Goal: Navigation & Orientation: Find specific page/section

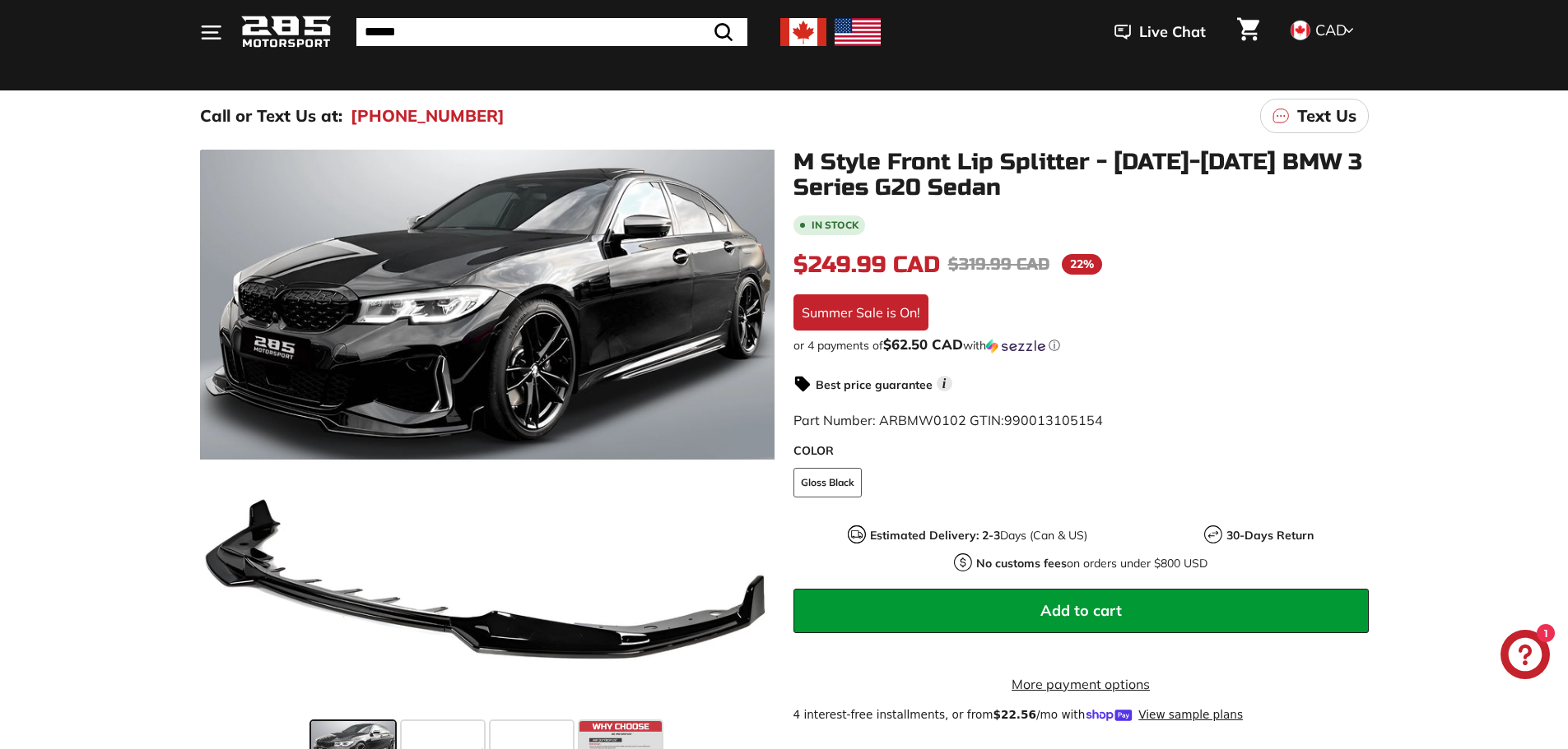
scroll to position [82, 0]
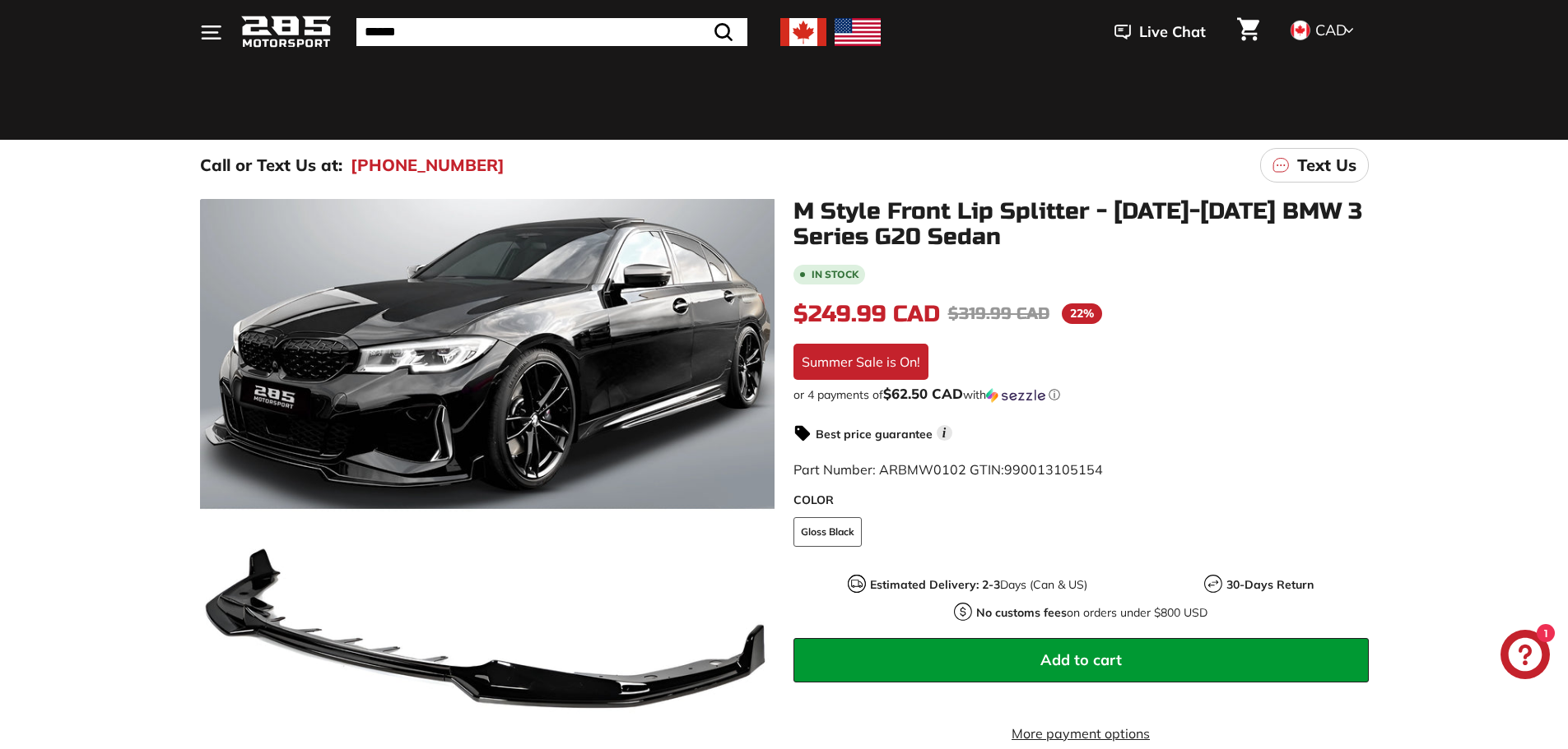
click at [293, 36] on img at bounding box center [286, 32] width 91 height 38
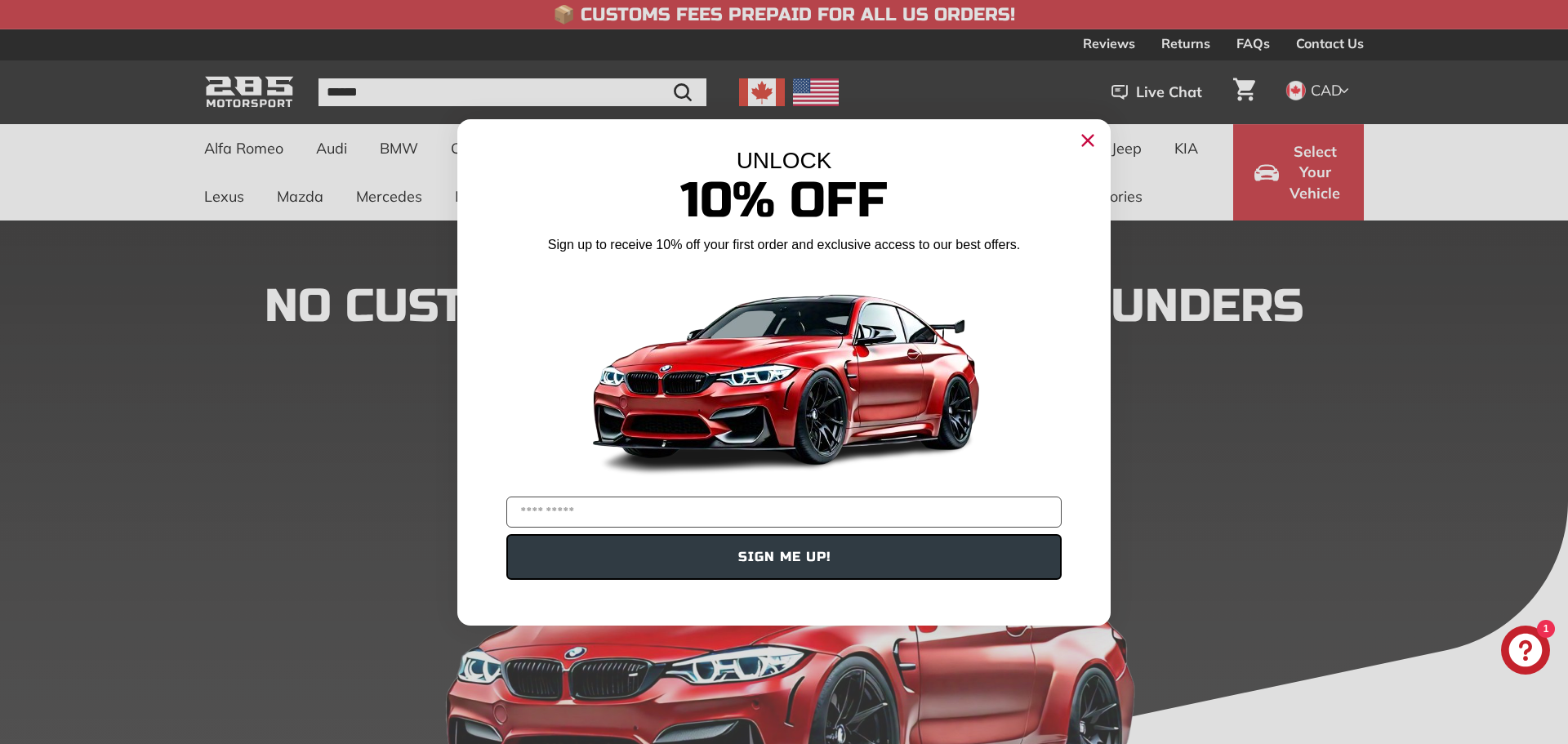
click at [1088, 139] on icon "Close dialog" at bounding box center [1087, 140] width 10 height 10
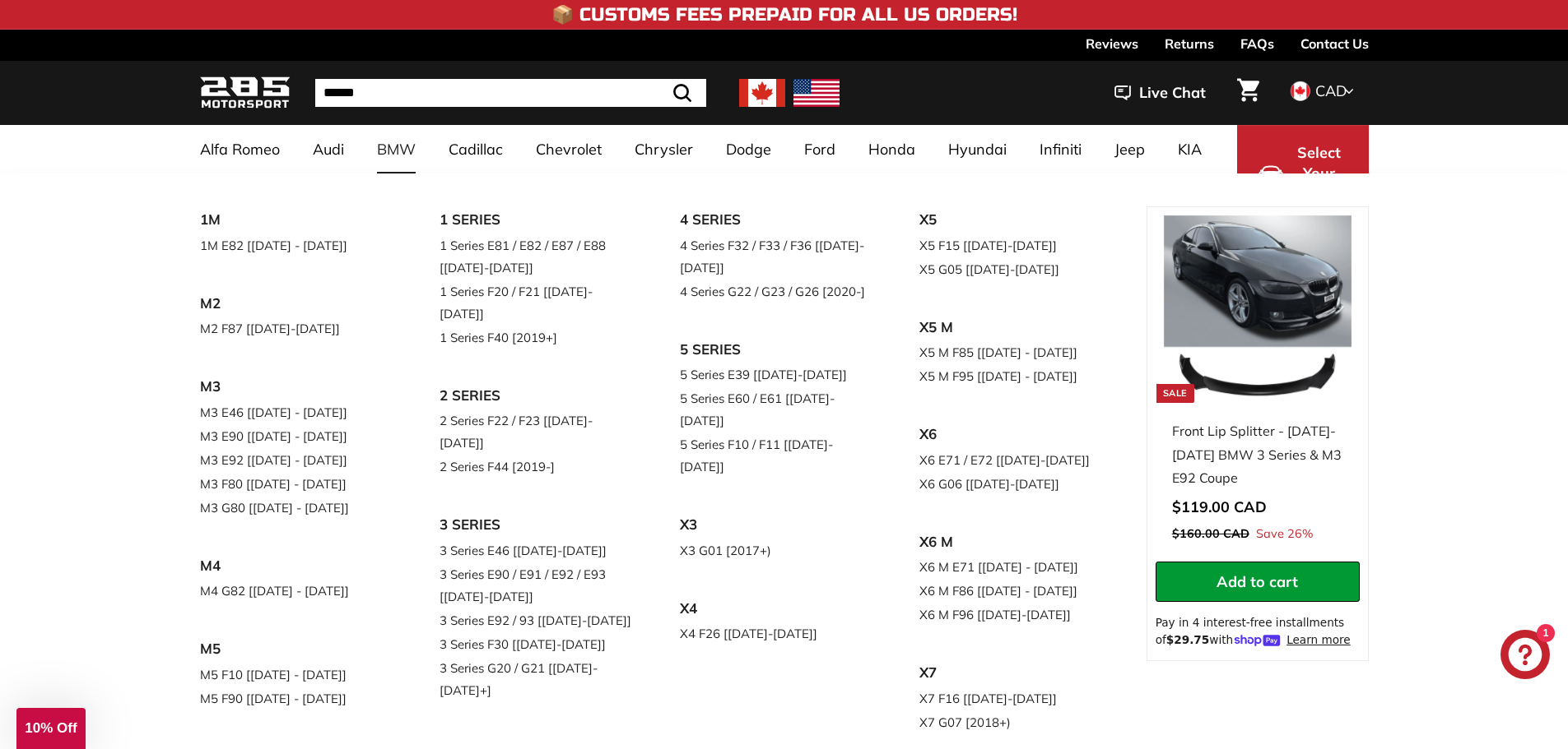
click at [423, 155] on link "BMW" at bounding box center [396, 150] width 71 height 49
